Goal: Transaction & Acquisition: Purchase product/service

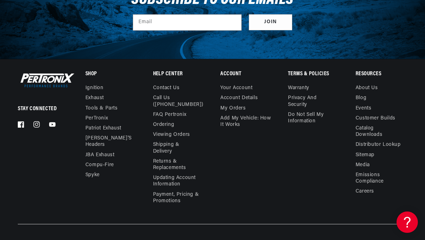
scroll to position [0, 216]
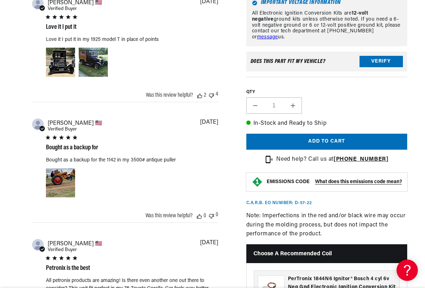
click at [328, 150] on button "Add to cart" at bounding box center [326, 142] width 161 height 16
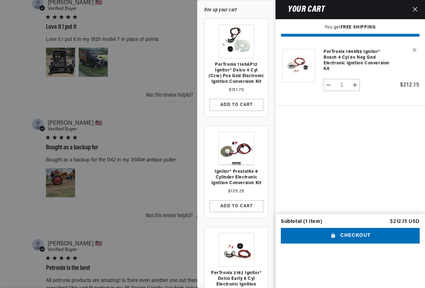
click at [355, 151] on cart-drawer-items "Product image Product Total Quantity PerTronix 1844N6 Ignitor® Bosch 4 cyl 6v N…" at bounding box center [351, 128] width 150 height 172
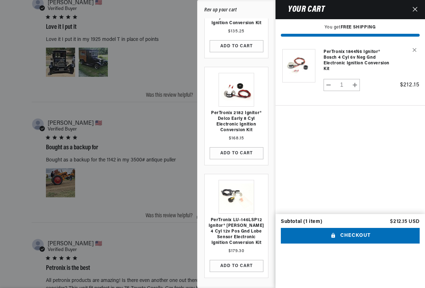
scroll to position [0, 216]
click at [416, 9] on icon "Close" at bounding box center [415, 9] width 5 height 5
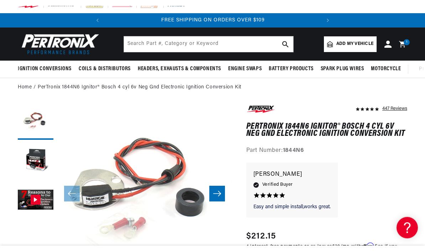
scroll to position [0, 0]
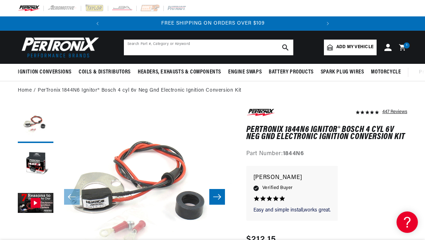
click at [145, 46] on input "text" at bounding box center [209, 48] width 170 height 16
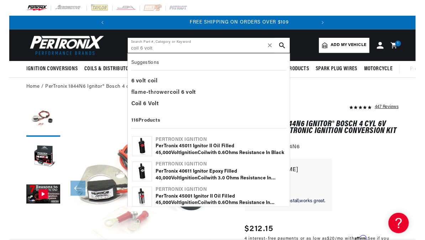
scroll to position [0, 216]
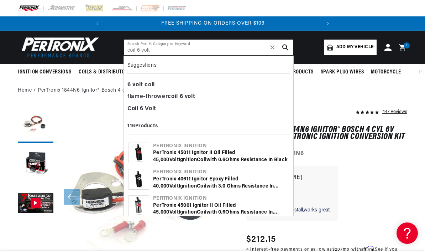
type input "coil 6 volt"
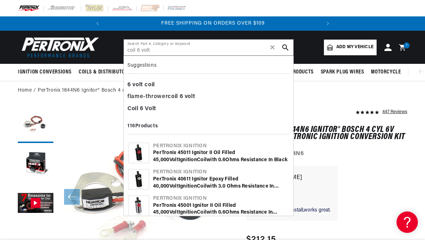
scroll to position [0, 0]
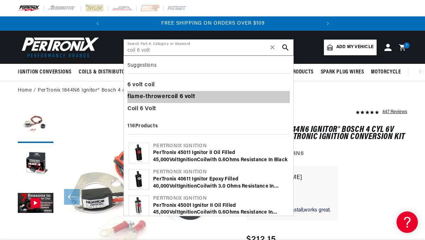
click at [178, 96] on b "coil" at bounding box center [173, 97] width 10 height 6
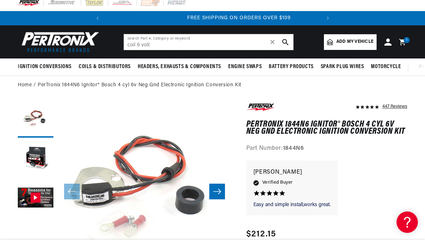
scroll to position [0, 216]
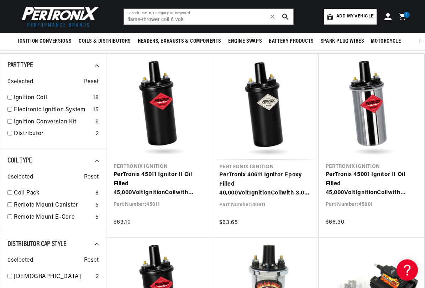
scroll to position [0, 104]
click at [283, 171] on link "PerTronix 40611 Ignitor Epoxy Filled 40,000 Volt Ignition Coil with 3.0 Ohms Re…" at bounding box center [265, 184] width 92 height 27
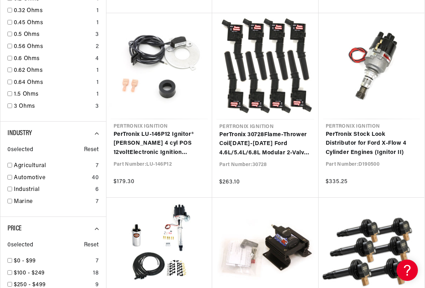
scroll to position [0, 216]
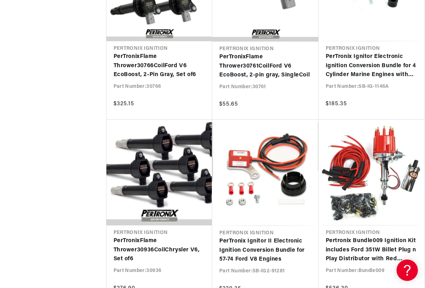
scroll to position [0, 216]
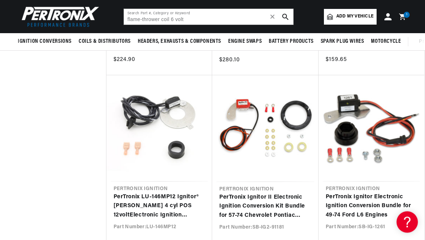
scroll to position [1611, 0]
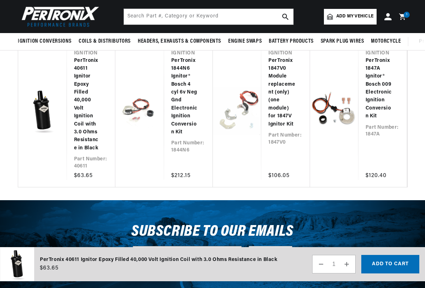
scroll to position [1489, 0]
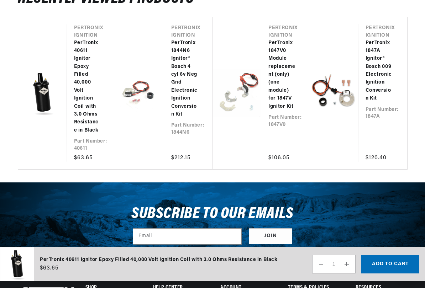
click at [74, 135] on link "PerTronix 40611 Ignitor Epoxy Filled 40,000 Volt Ignition Coil with 3.0 Ohms Re…" at bounding box center [87, 87] width 27 height 96
